Goal: Check status: Check status

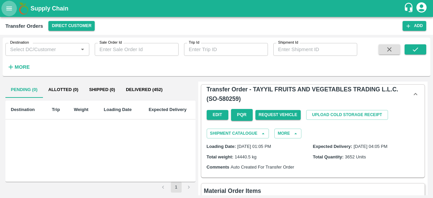
click at [5, 6] on icon "open drawer" at bounding box center [8, 8] width 7 height 7
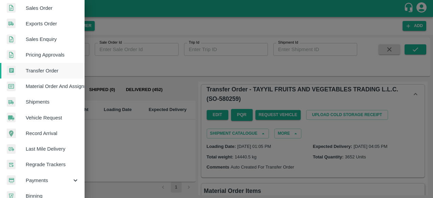
scroll to position [187, 0]
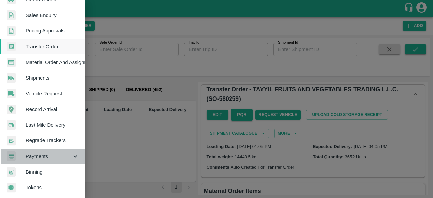
click at [74, 153] on icon at bounding box center [75, 156] width 7 height 7
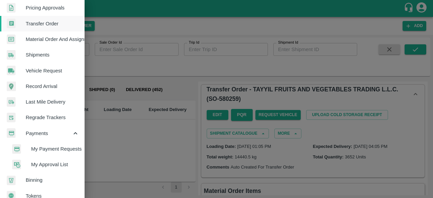
scroll to position [212, 0]
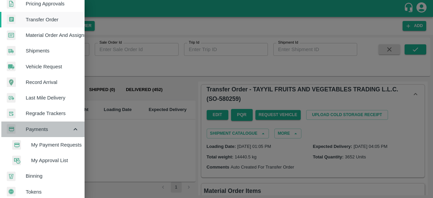
click at [75, 128] on icon at bounding box center [75, 129] width 7 height 7
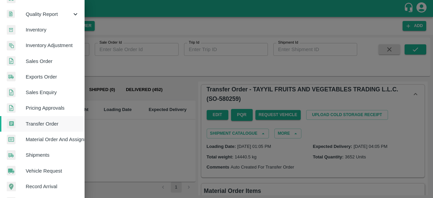
scroll to position [107, 0]
click at [48, 61] on span "Sales Order" at bounding box center [52, 61] width 53 height 7
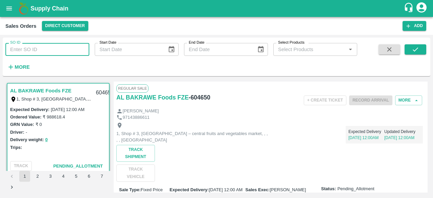
click at [39, 51] on input "SO ID" at bounding box center [47, 49] width 84 height 13
paste input "601833"
type input "601833"
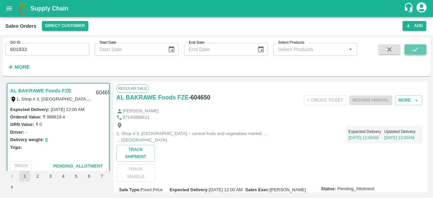
click at [417, 52] on icon "submit" at bounding box center [415, 49] width 7 height 7
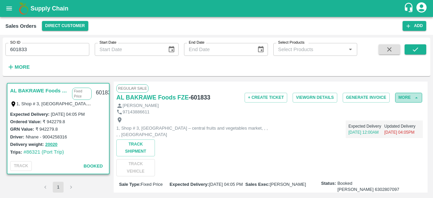
click at [412, 96] on button "More" at bounding box center [408, 98] width 27 height 10
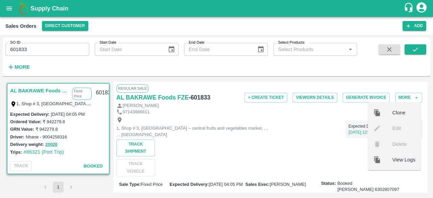
click at [321, 125] on div "Expected Delivery 21 Aug, 12:00AM Updated Delivery 21 Aug, 04:05PM" at bounding box center [346, 126] width 154 height 23
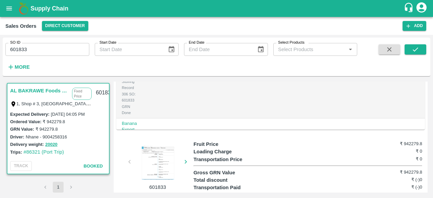
scroll to position [257, 0]
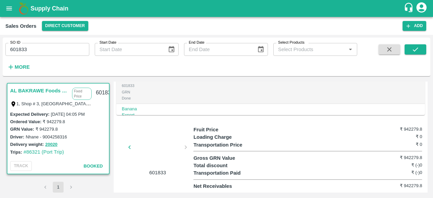
click at [185, 148] on div "601833" at bounding box center [154, 151] width 77 height 50
click at [130, 148] on div "601833" at bounding box center [154, 151] width 77 height 50
click at [144, 146] on div at bounding box center [157, 149] width 51 height 36
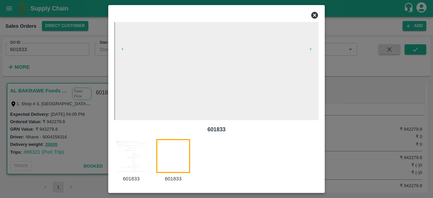
scroll to position [46, 0]
click at [315, 17] on icon at bounding box center [314, 15] width 7 height 7
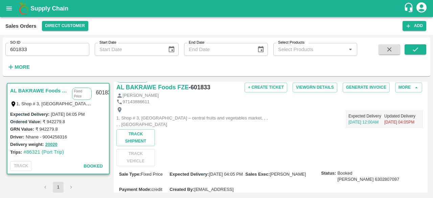
scroll to position [0, 0]
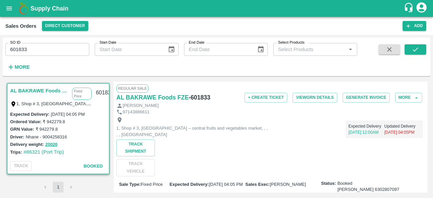
click at [41, 89] on link "AL BAKRAWE Foods FZE" at bounding box center [39, 90] width 59 height 9
click at [30, 152] on link "#86321 (Port Trip)" at bounding box center [43, 151] width 41 height 5
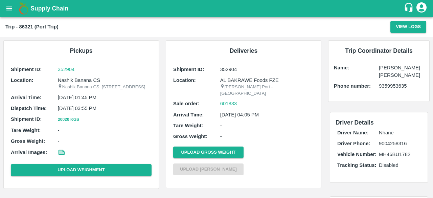
scroll to position [0, 0]
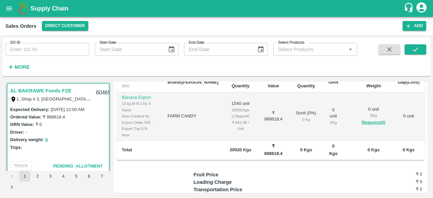
scroll to position [194, 0]
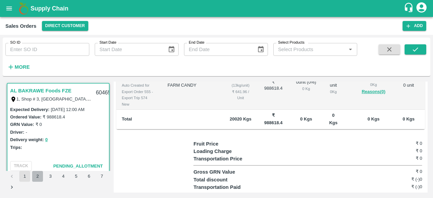
click at [38, 175] on button "2" at bounding box center [37, 176] width 11 height 11
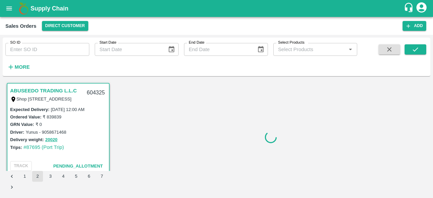
scroll to position [1, 0]
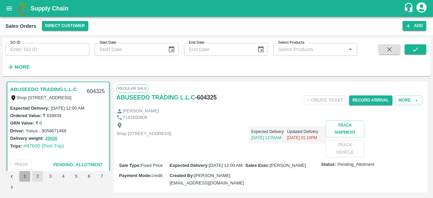
click at [25, 177] on button "1" at bounding box center [24, 176] width 11 height 11
